Goal: Communication & Community: Answer question/provide support

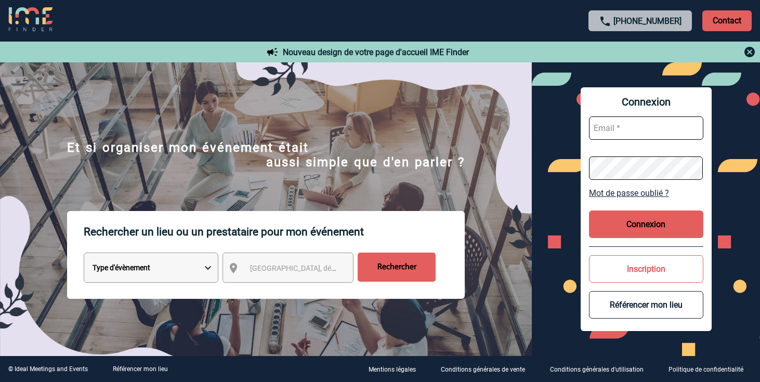
click at [650, 128] on input "text" at bounding box center [646, 127] width 114 height 23
paste input "timothee.bompaire@sanofi.com"
type input "timothee.bompaire@sanofi.com"
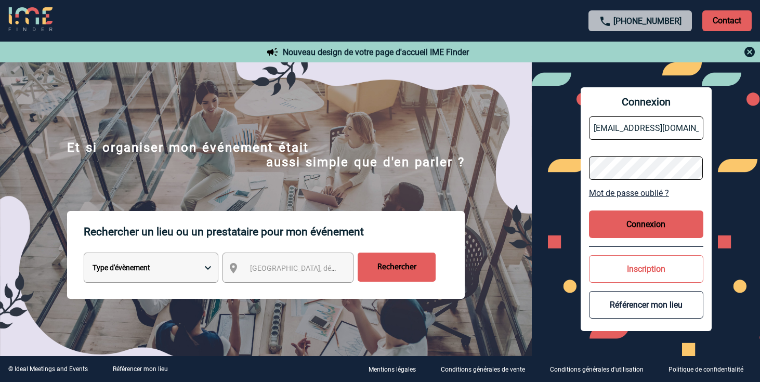
click at [636, 222] on button "Connexion" at bounding box center [646, 224] width 114 height 28
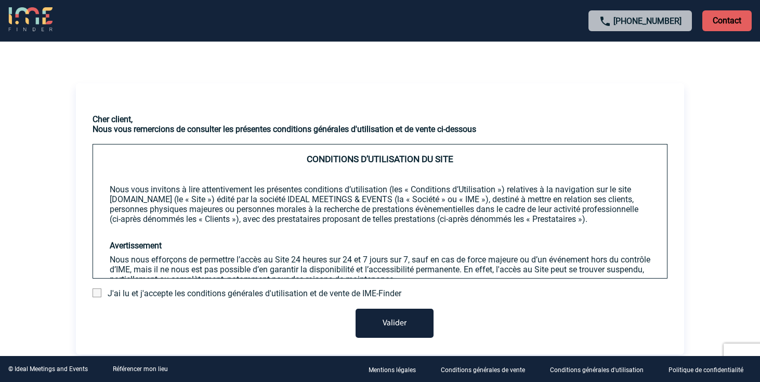
click at [98, 296] on span at bounding box center [97, 292] width 9 height 9
click at [0, 0] on input "checkbox" at bounding box center [0, 0] width 0 height 0
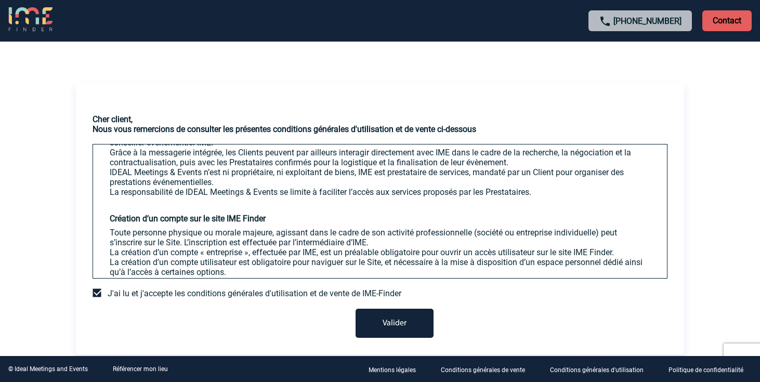
scroll to position [288, 0]
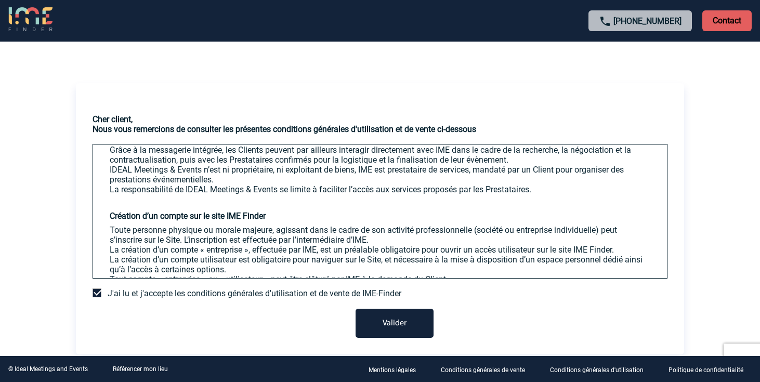
click at [384, 322] on button "Valider" at bounding box center [394, 323] width 78 height 29
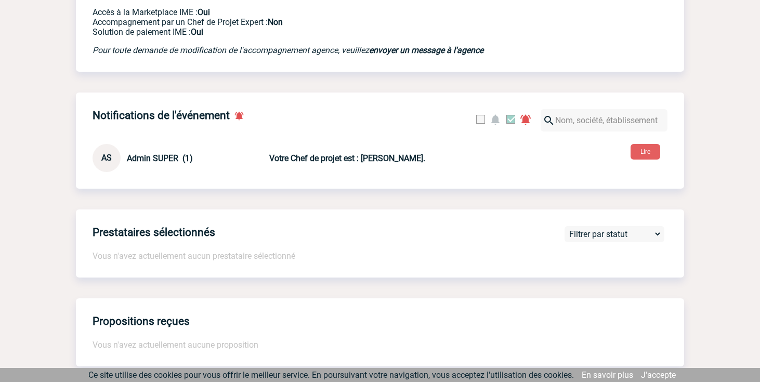
scroll to position [308, 0]
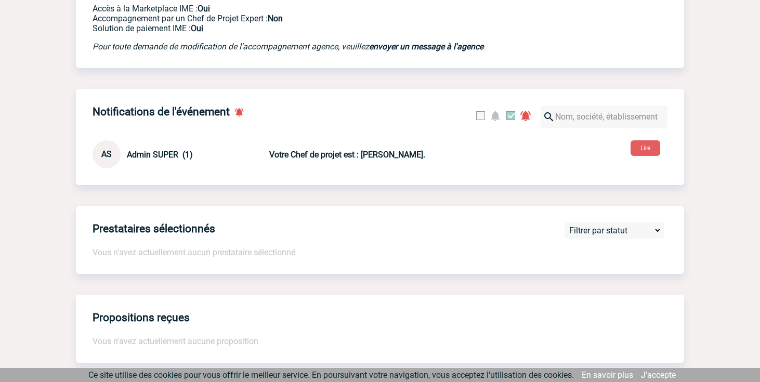
click at [227, 248] on div "Prestataires sélectionnés Vous n'avez actuellement aucun prestataire sélectionn…" at bounding box center [380, 240] width 608 height 68
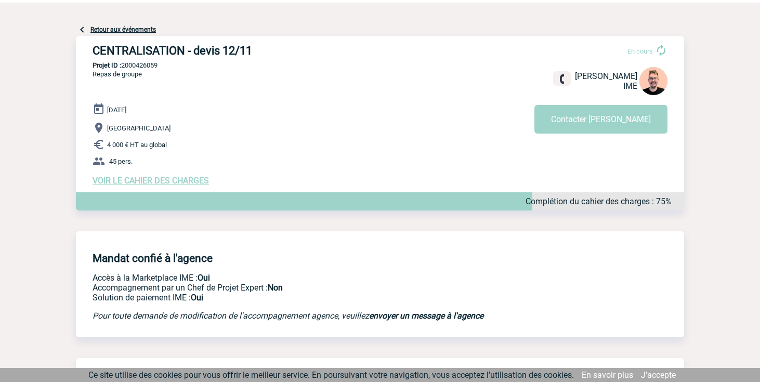
scroll to position [0, 0]
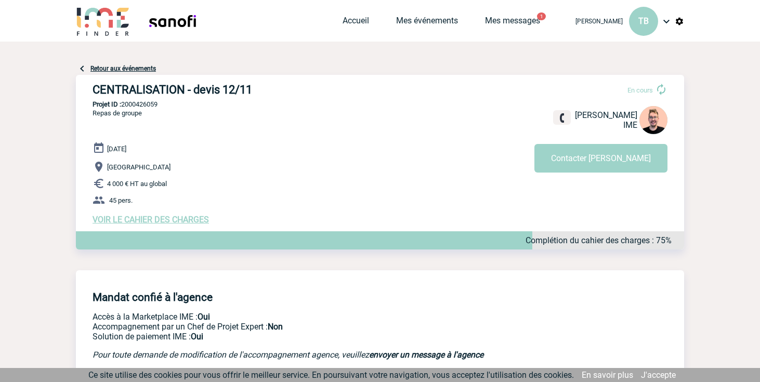
click at [168, 218] on span "VOIR LE CAHIER DES CHARGES" at bounding box center [151, 220] width 116 height 10
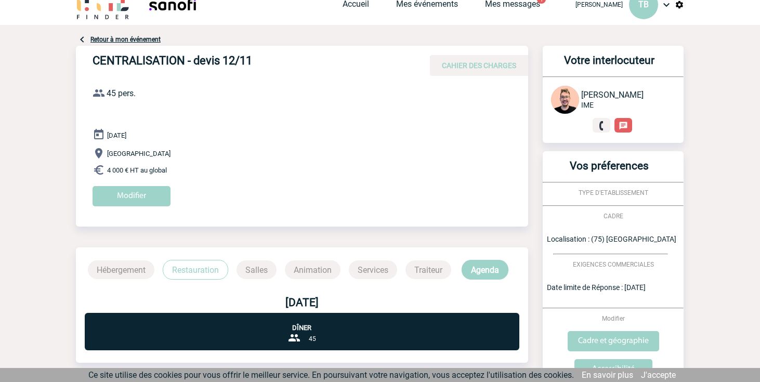
scroll to position [15, 0]
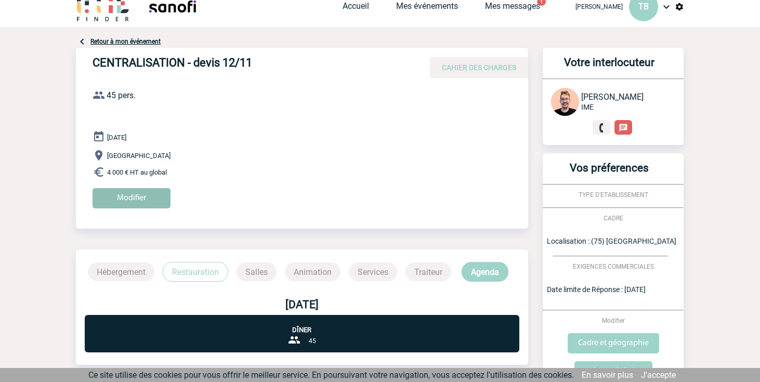
click at [129, 195] on input "Modifier" at bounding box center [132, 198] width 78 height 20
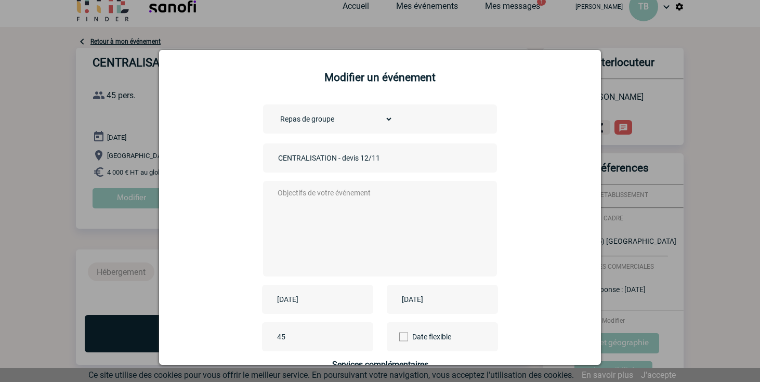
scroll to position [0, 0]
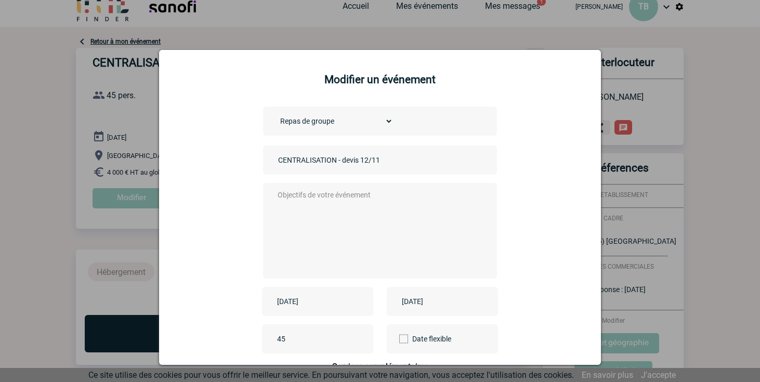
click at [292, 197] on textarea at bounding box center [377, 229] width 205 height 83
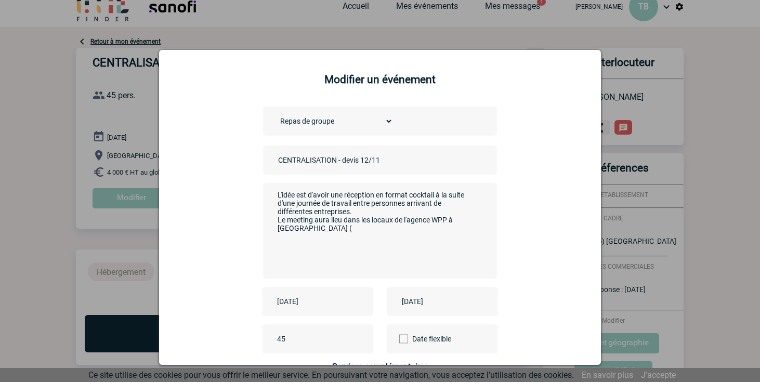
paste textarea "145-149 Rue Anatole France, 92300 Levallois-Perret"
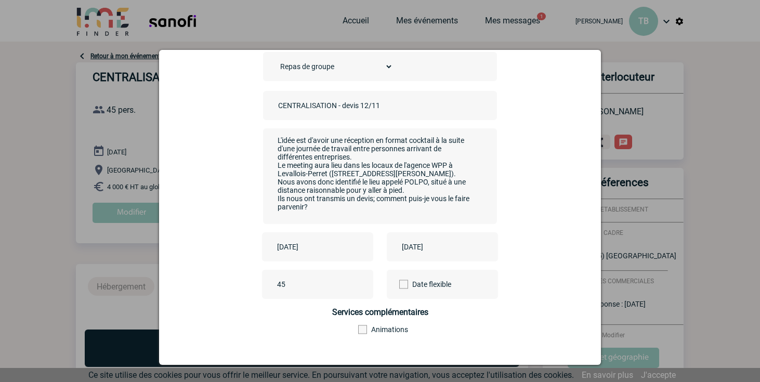
scroll to position [112, 0]
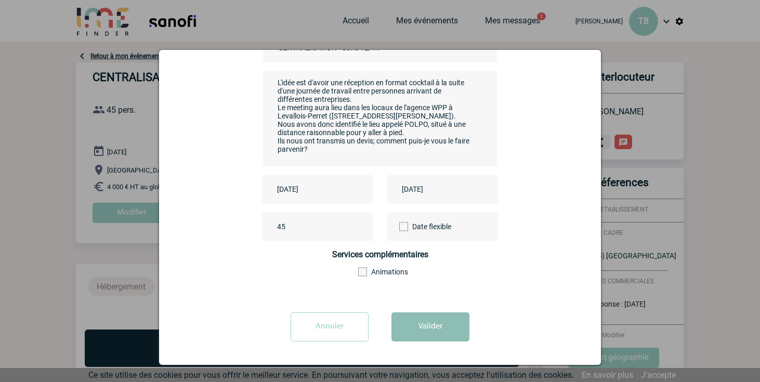
type textarea "L'idée est d'avoir une réception en format cocktail à la suite d'une journée de…"
click at [442, 333] on button "Valider" at bounding box center [430, 326] width 78 height 29
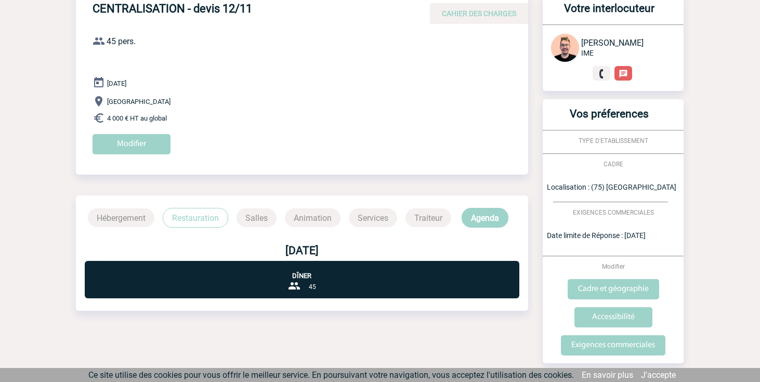
scroll to position [100, 0]
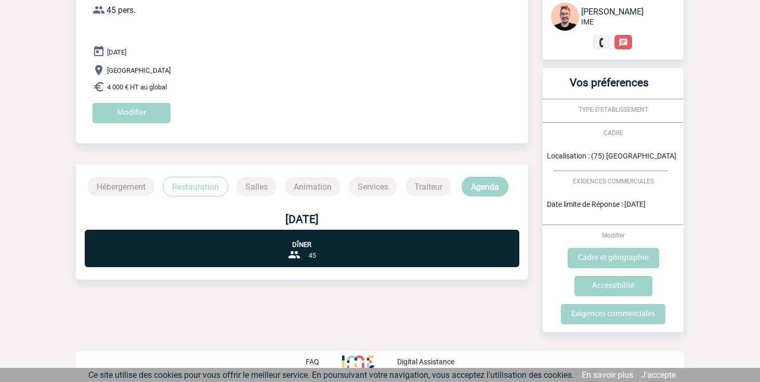
click at [296, 248] on p "Dîner" at bounding box center [302, 239] width 434 height 19
click at [296, 247] on p "Dîner" at bounding box center [302, 239] width 434 height 19
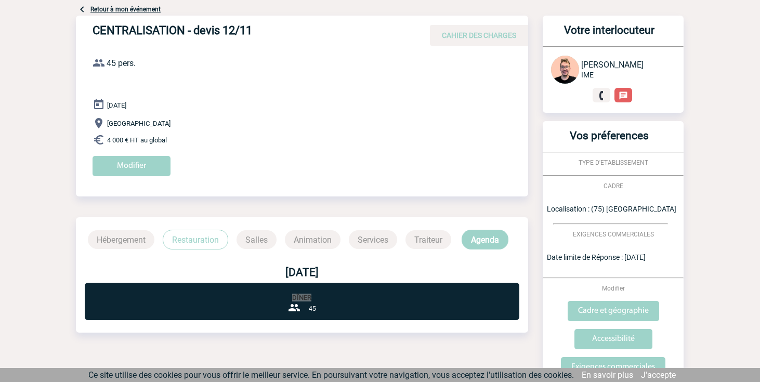
scroll to position [28, 0]
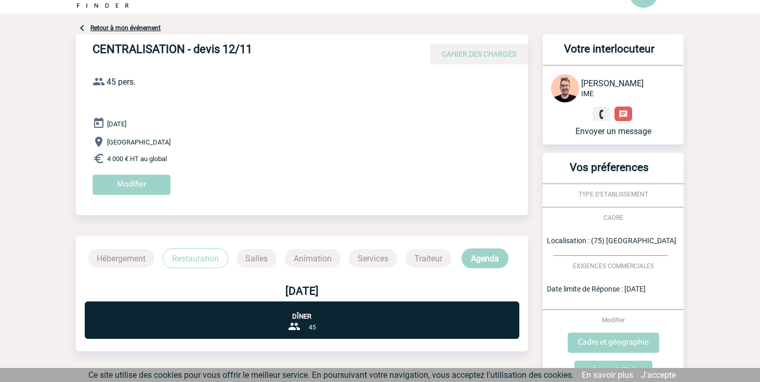
click at [622, 133] on p "Envoyer un message" at bounding box center [613, 131] width 124 height 10
click at [624, 112] on img at bounding box center [623, 115] width 10 height 10
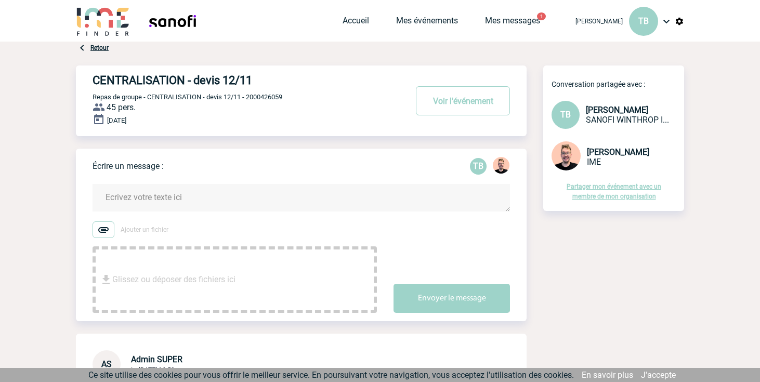
click at [120, 195] on textarea at bounding box center [301, 198] width 417 height 28
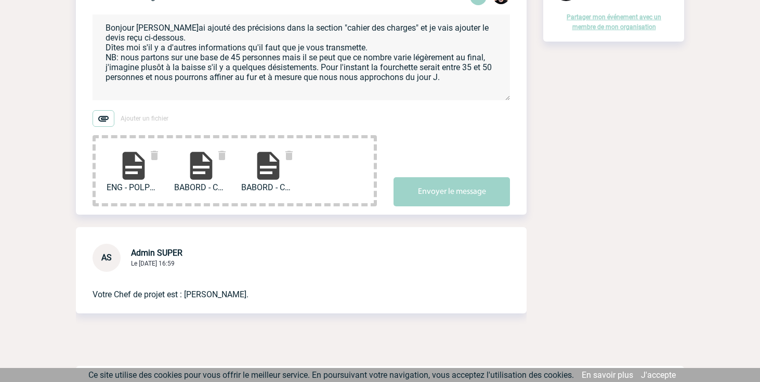
scroll to position [185, 0]
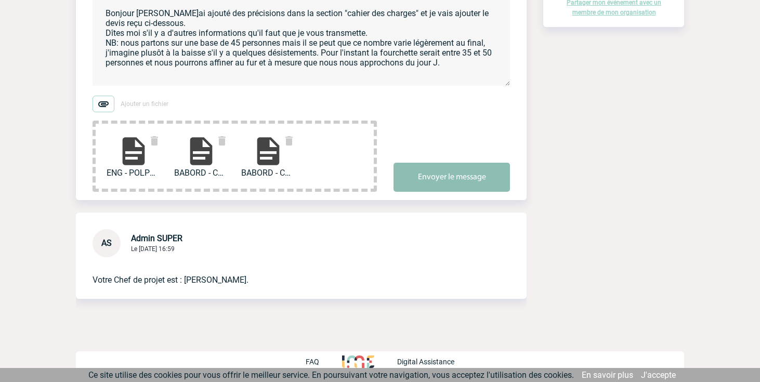
type textarea "Bonjour [PERSON_NAME]ai ajouté des précisions dans la section "cahier des charg…"
click at [447, 174] on button "Envoyer le message" at bounding box center [451, 177] width 116 height 29
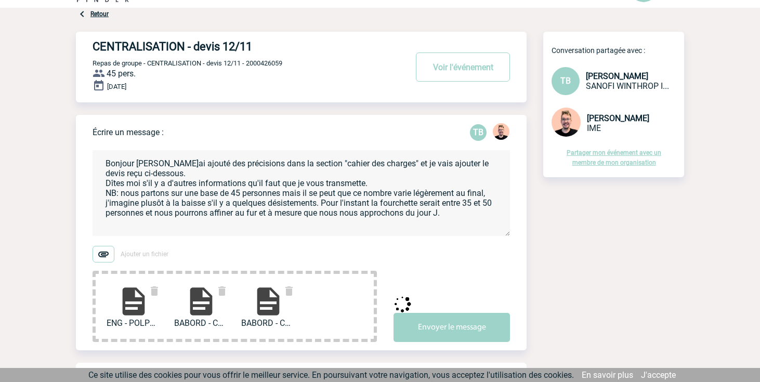
scroll to position [31, 0]
